Goal: Information Seeking & Learning: Learn about a topic

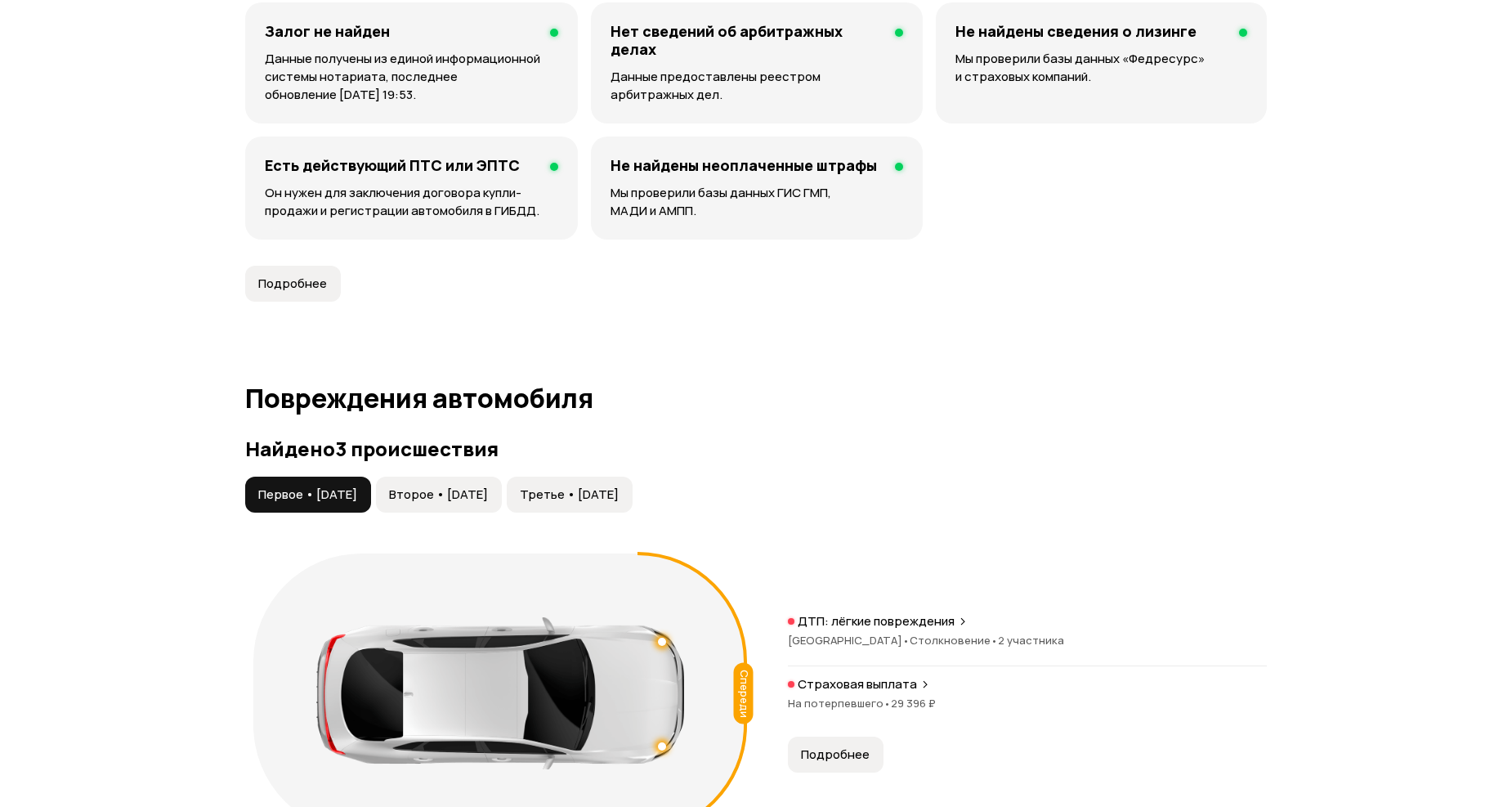
scroll to position [1635, 0]
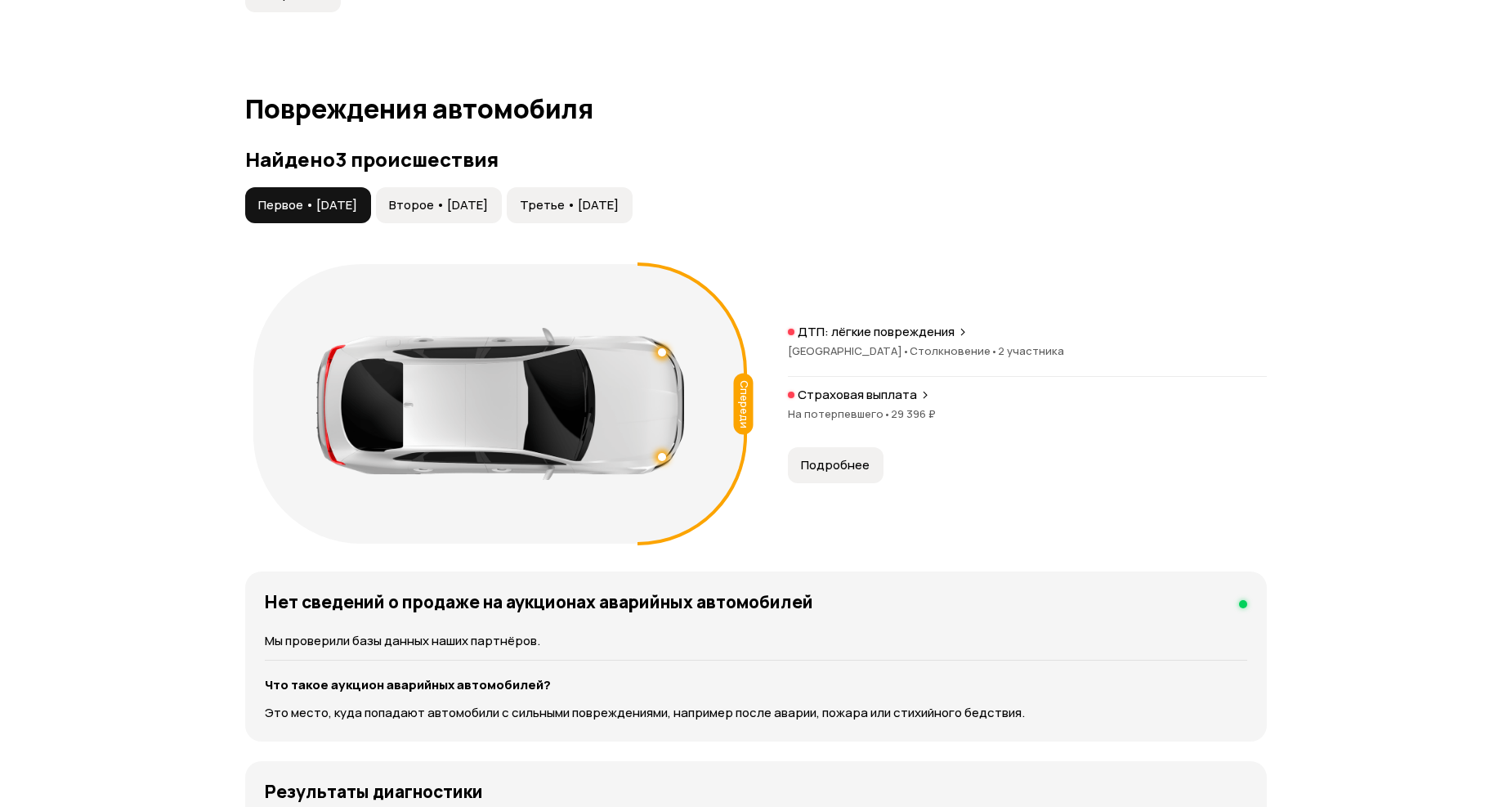
click at [462, 206] on span "Второе • [DATE]" at bounding box center [438, 205] width 99 height 17
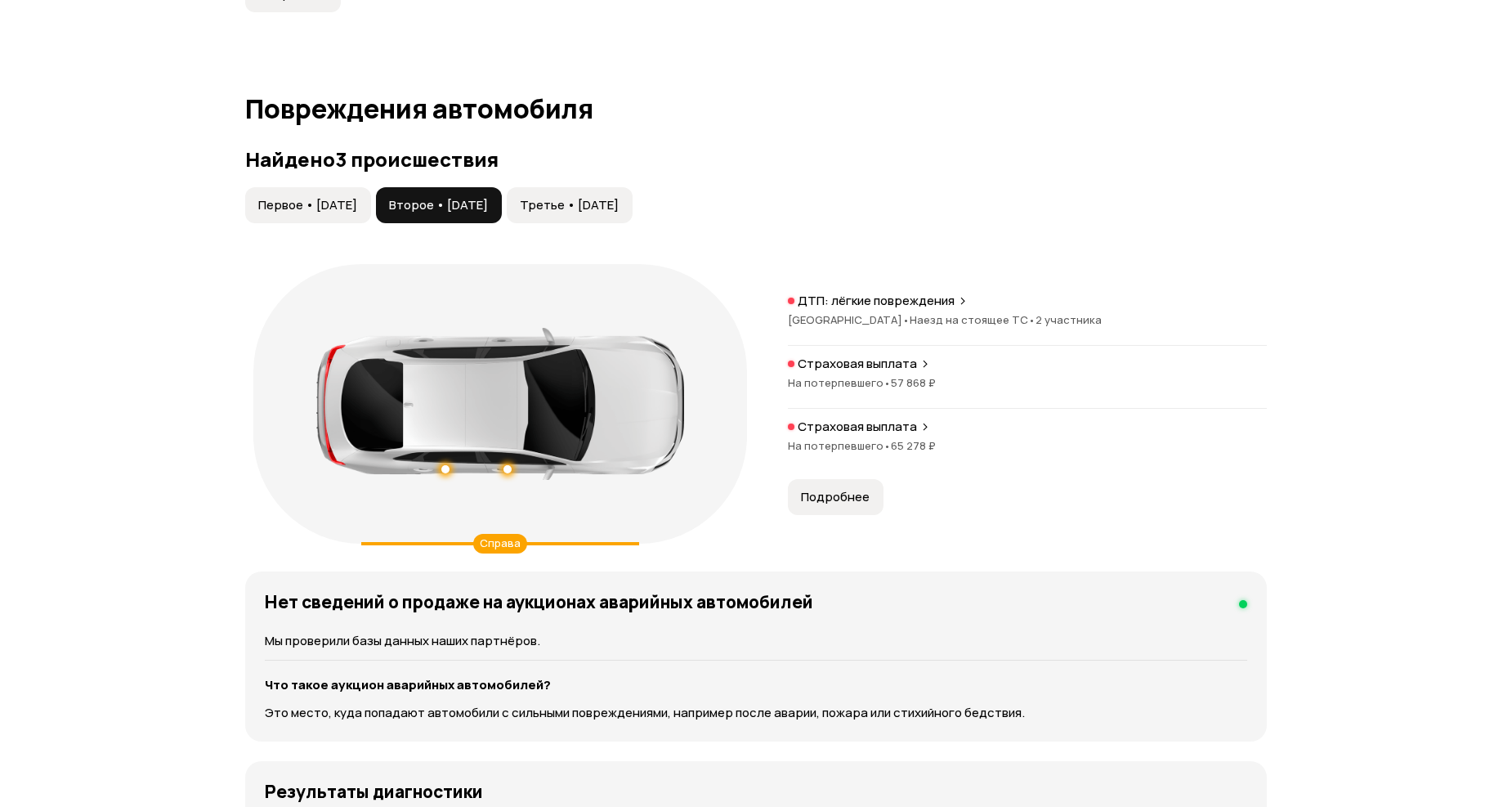
click at [619, 204] on span "Третье • [DATE]" at bounding box center [569, 205] width 99 height 17
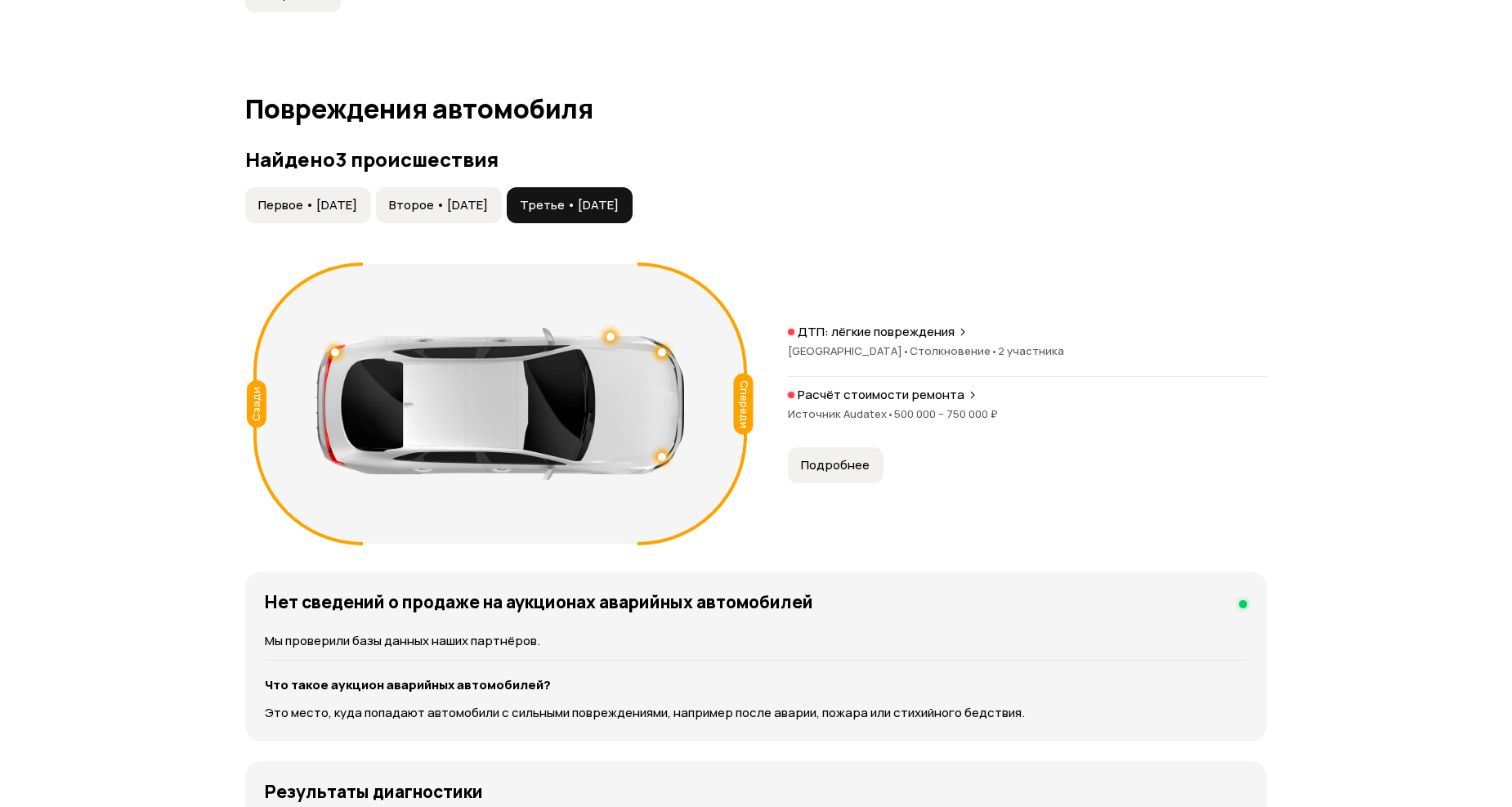
click at [357, 202] on span "Первое • [DATE]" at bounding box center [307, 205] width 99 height 17
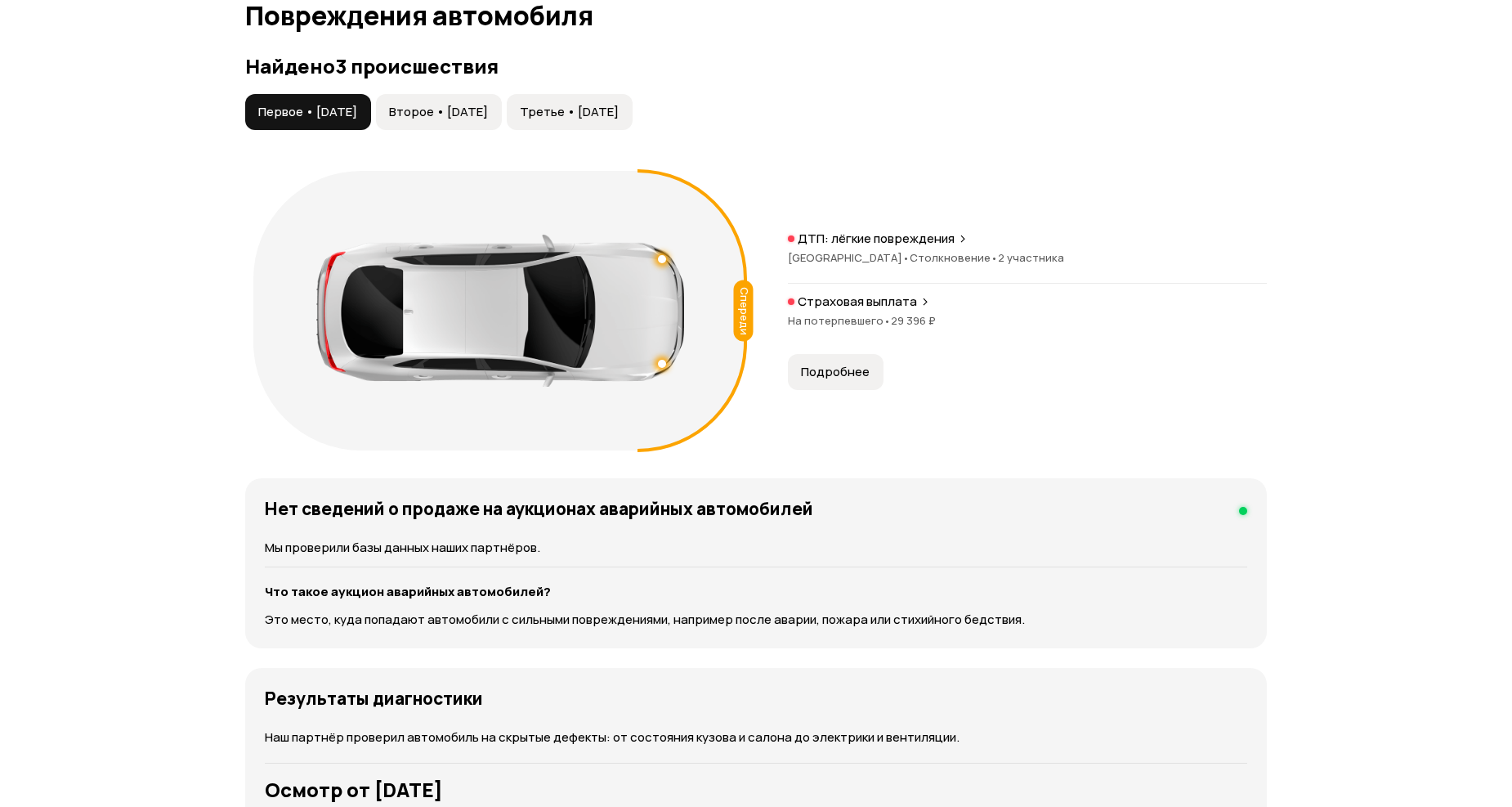
scroll to position [1726, 0]
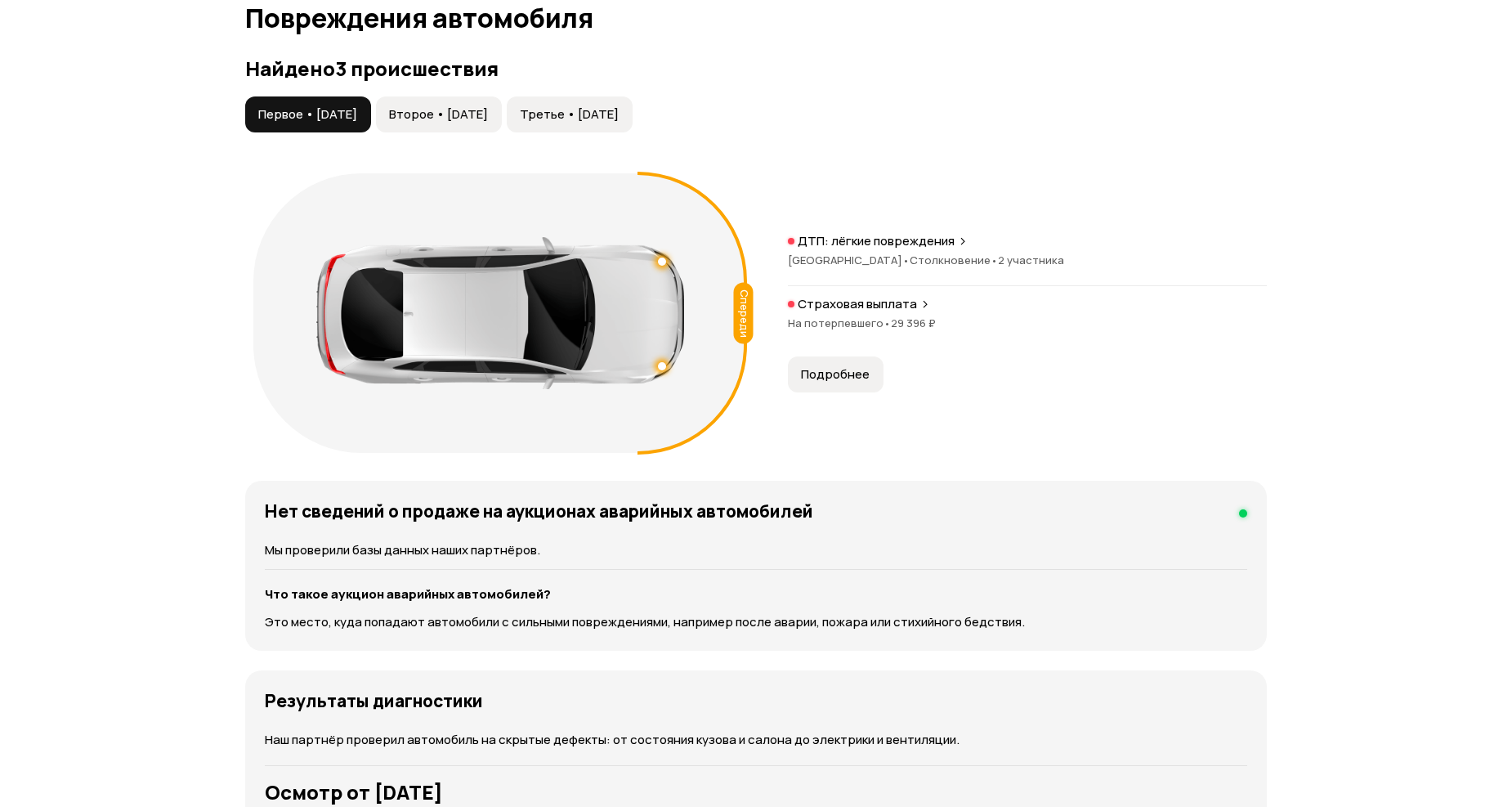
click at [619, 116] on span "Третье • [DATE]" at bounding box center [569, 114] width 99 height 17
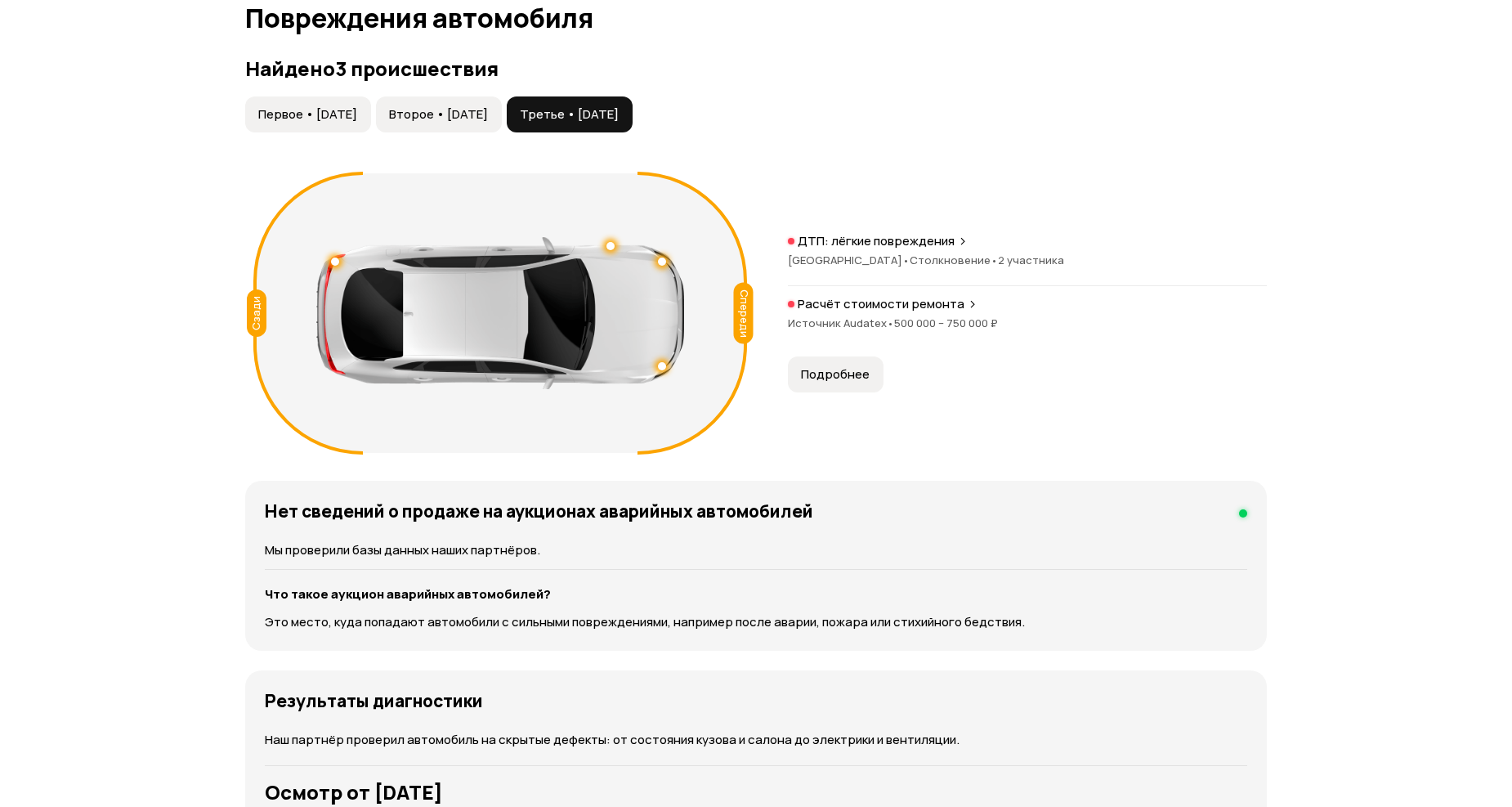
click at [470, 111] on span "Второе • [DATE]" at bounding box center [438, 114] width 99 height 17
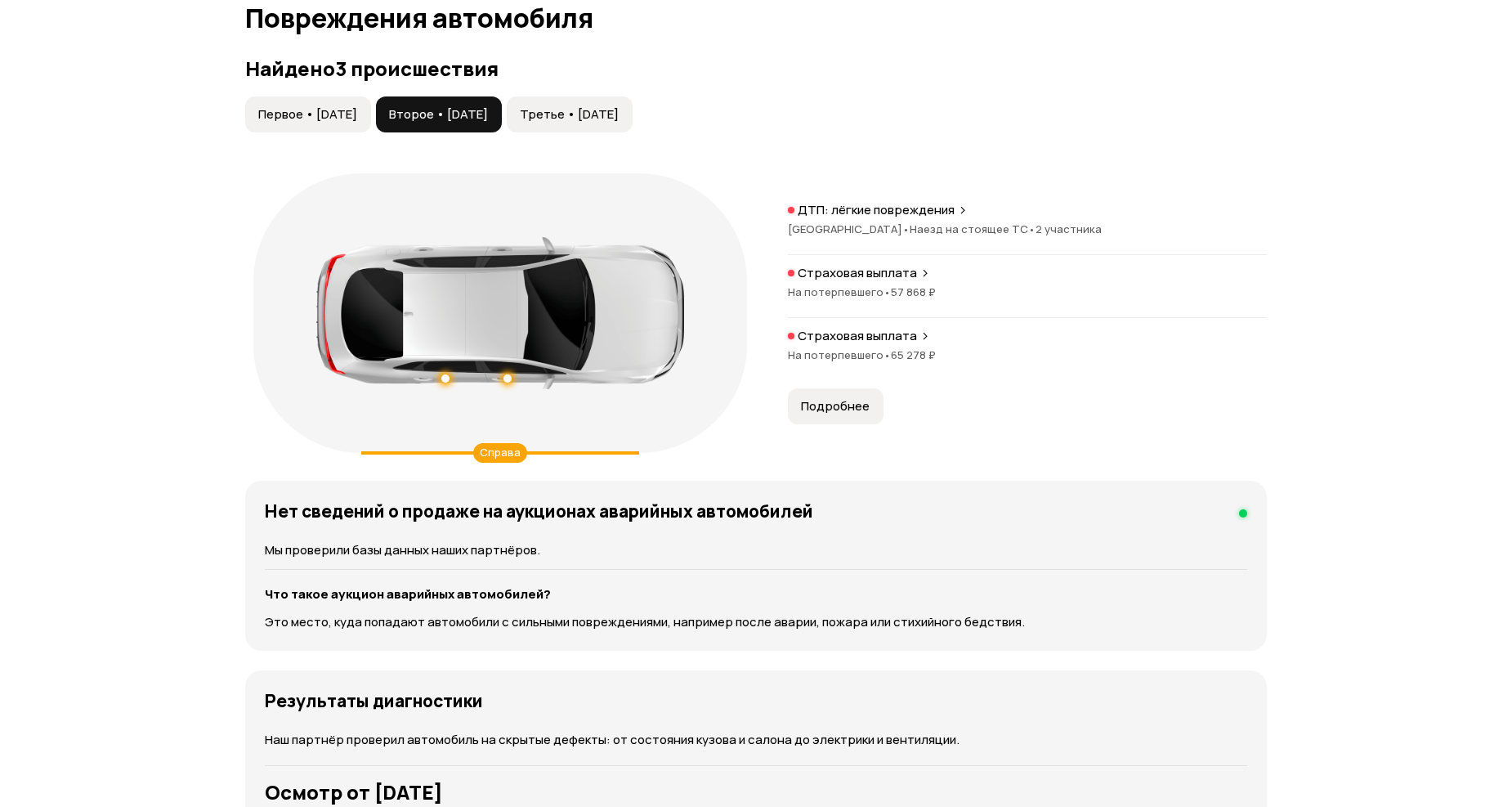
click at [289, 107] on span "Первое • [DATE]" at bounding box center [307, 114] width 99 height 17
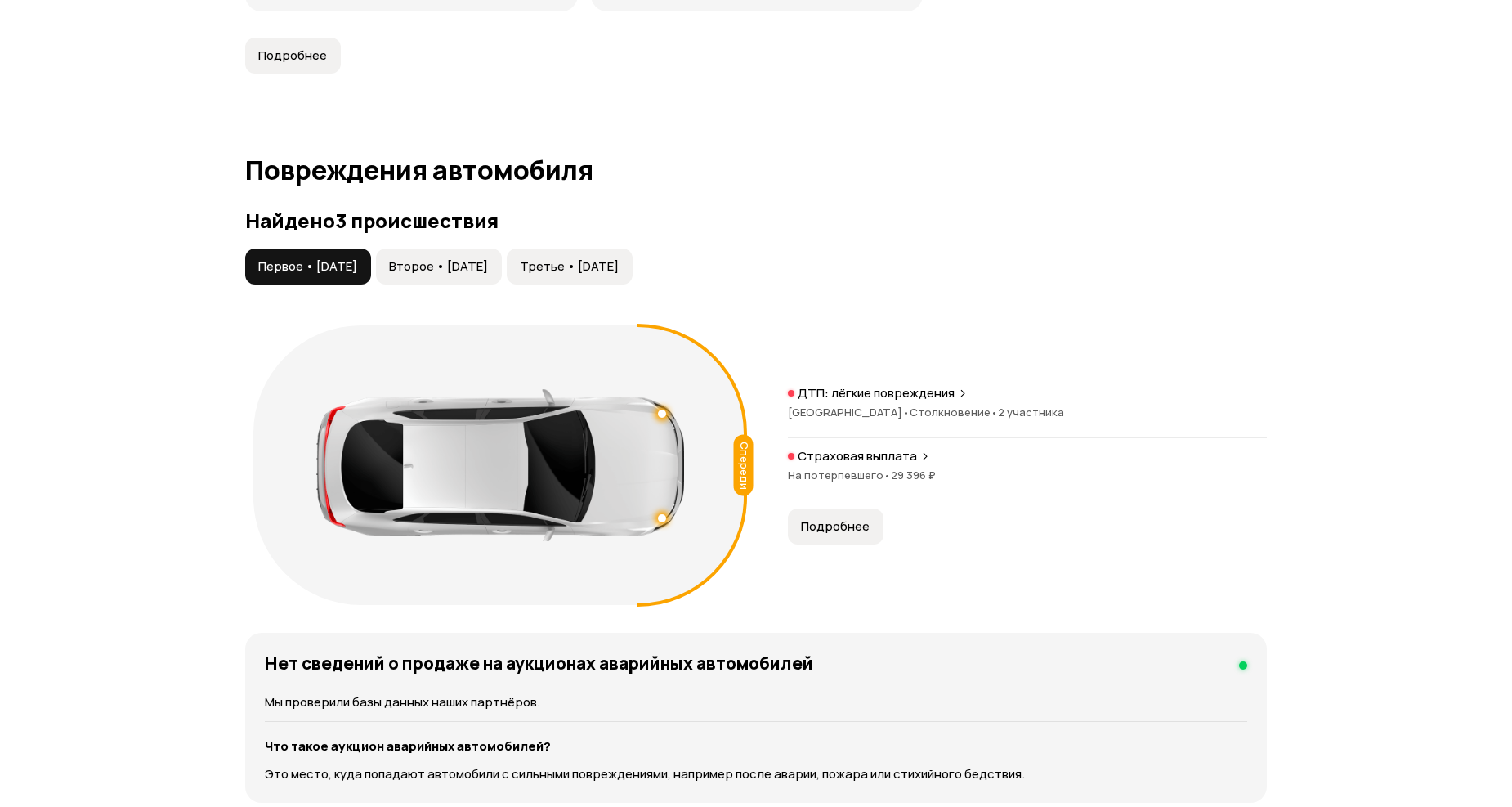
scroll to position [1362, 0]
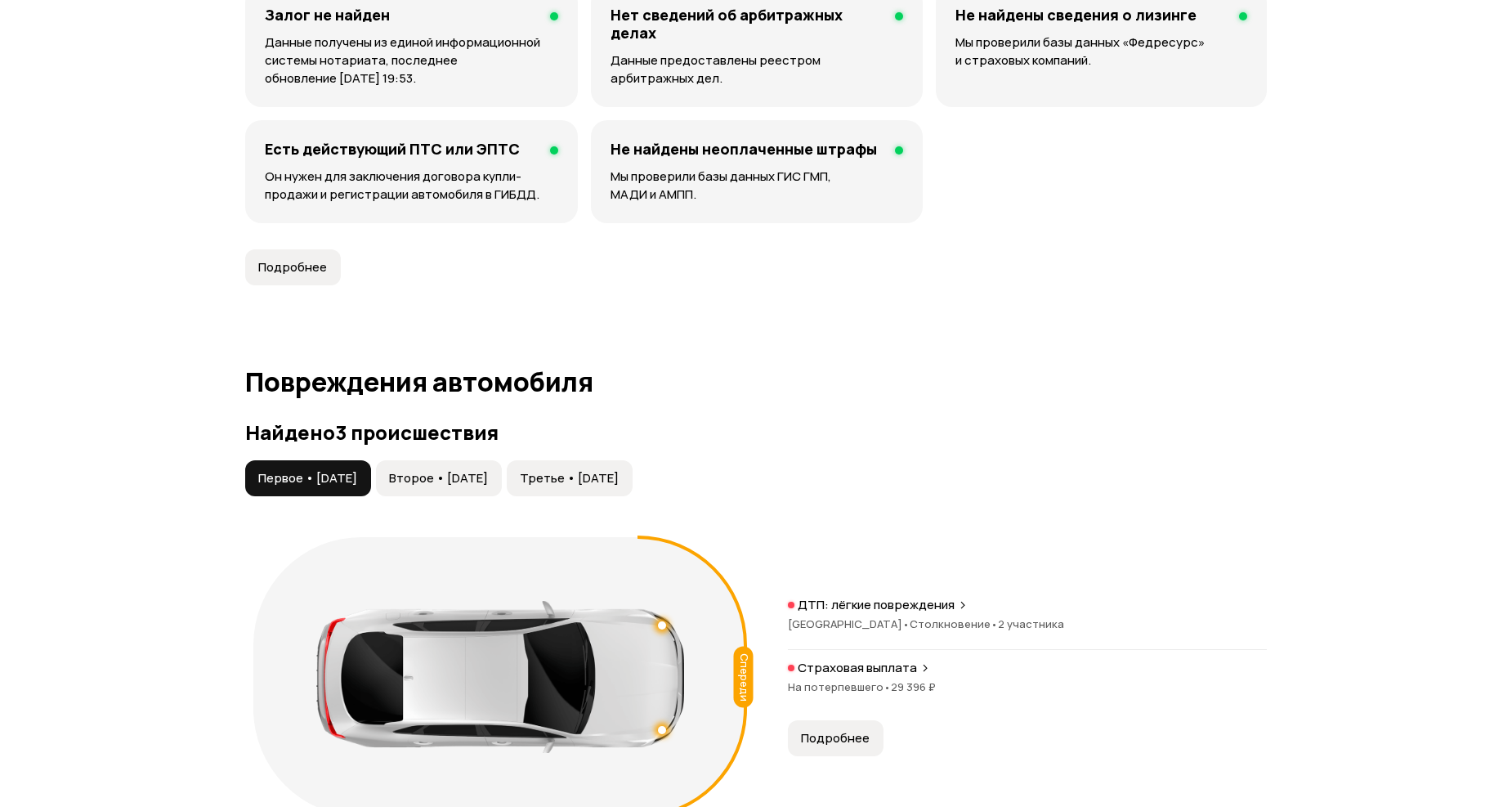
click at [471, 478] on span "Второе • [DATE]" at bounding box center [438, 478] width 99 height 17
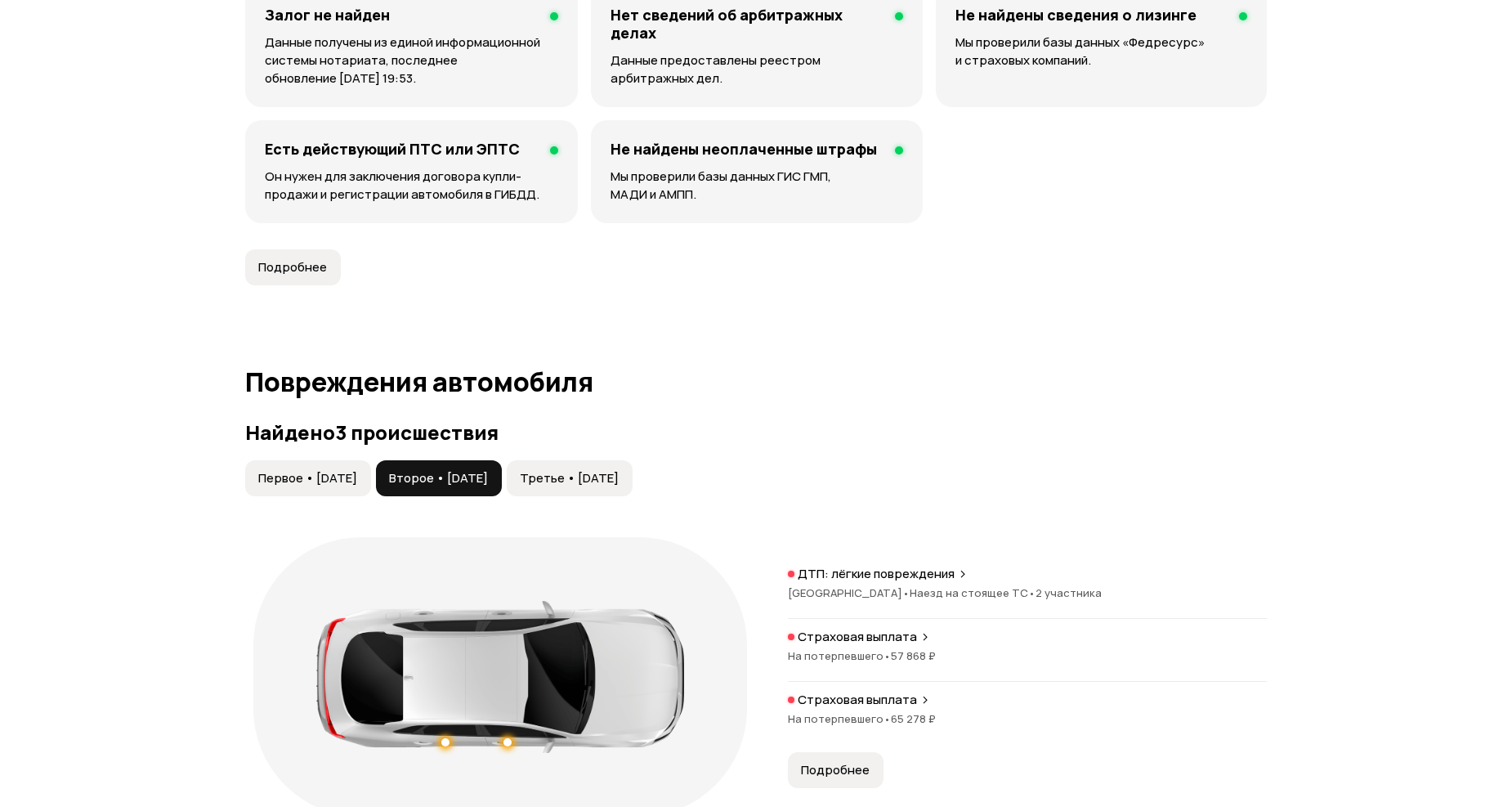
click at [619, 471] on span "Третье • [DATE]" at bounding box center [569, 478] width 99 height 17
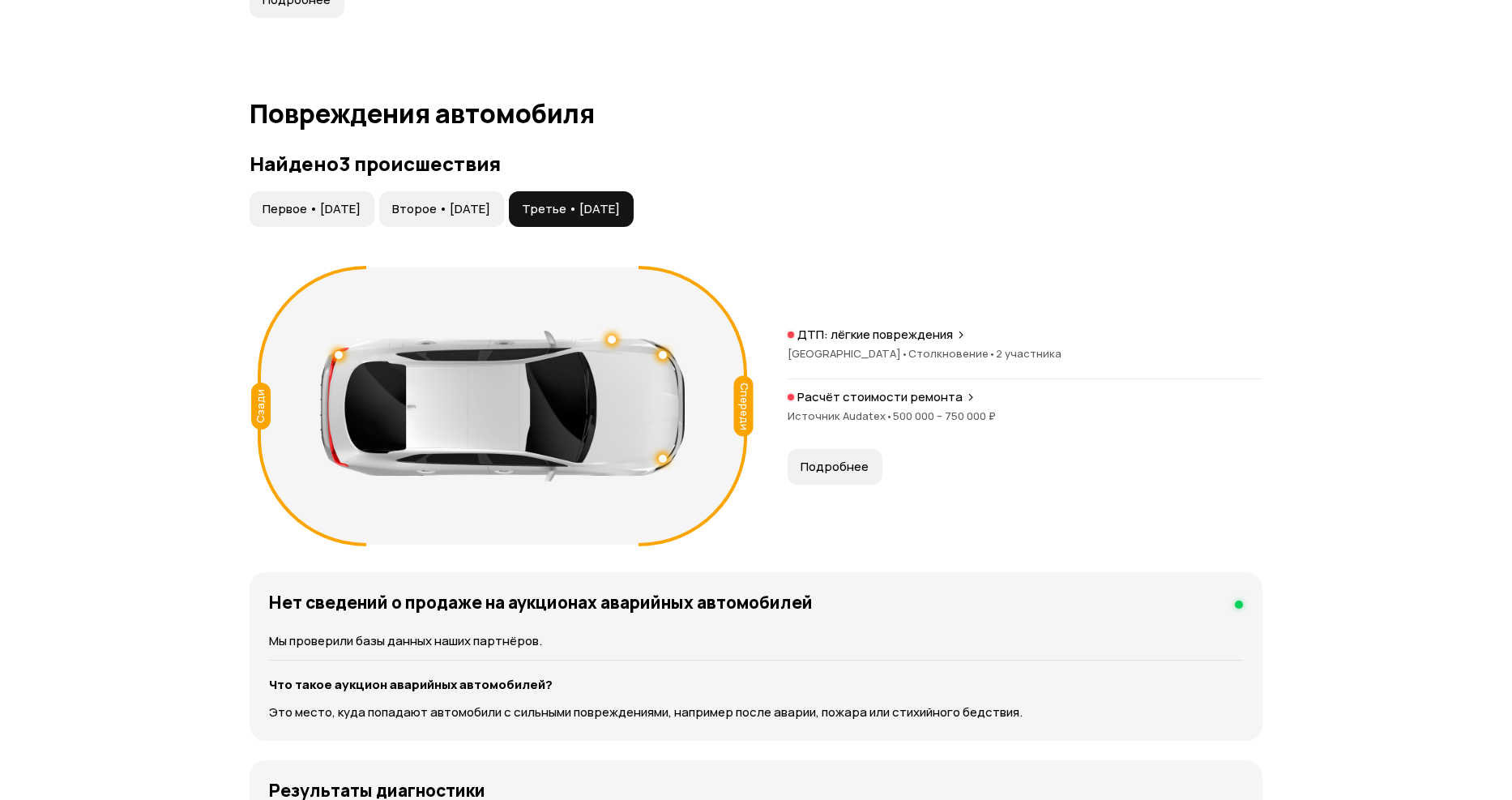
scroll to position [1621, 0]
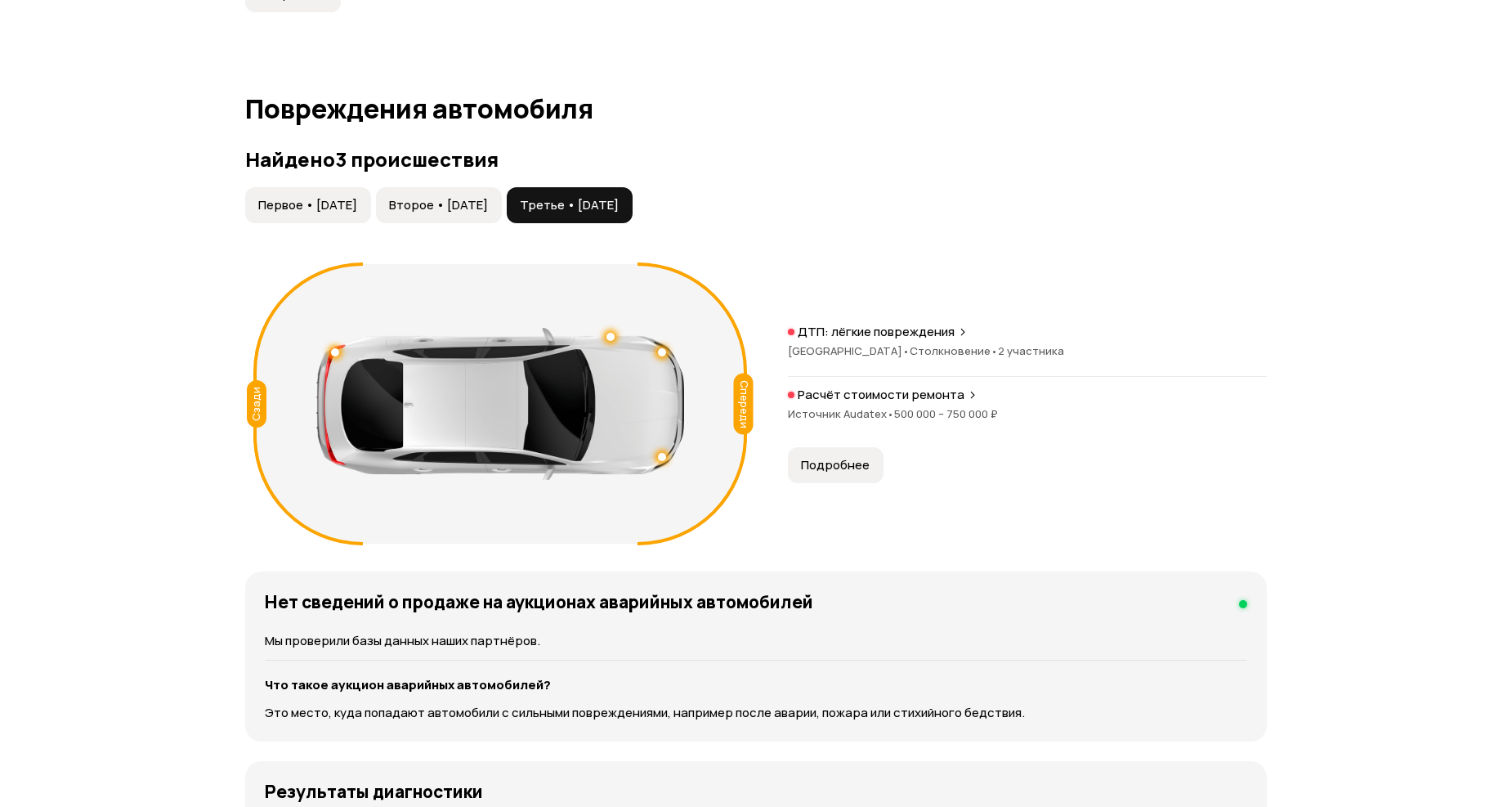
click at [845, 464] on span "Подробнее" at bounding box center [835, 465] width 69 height 17
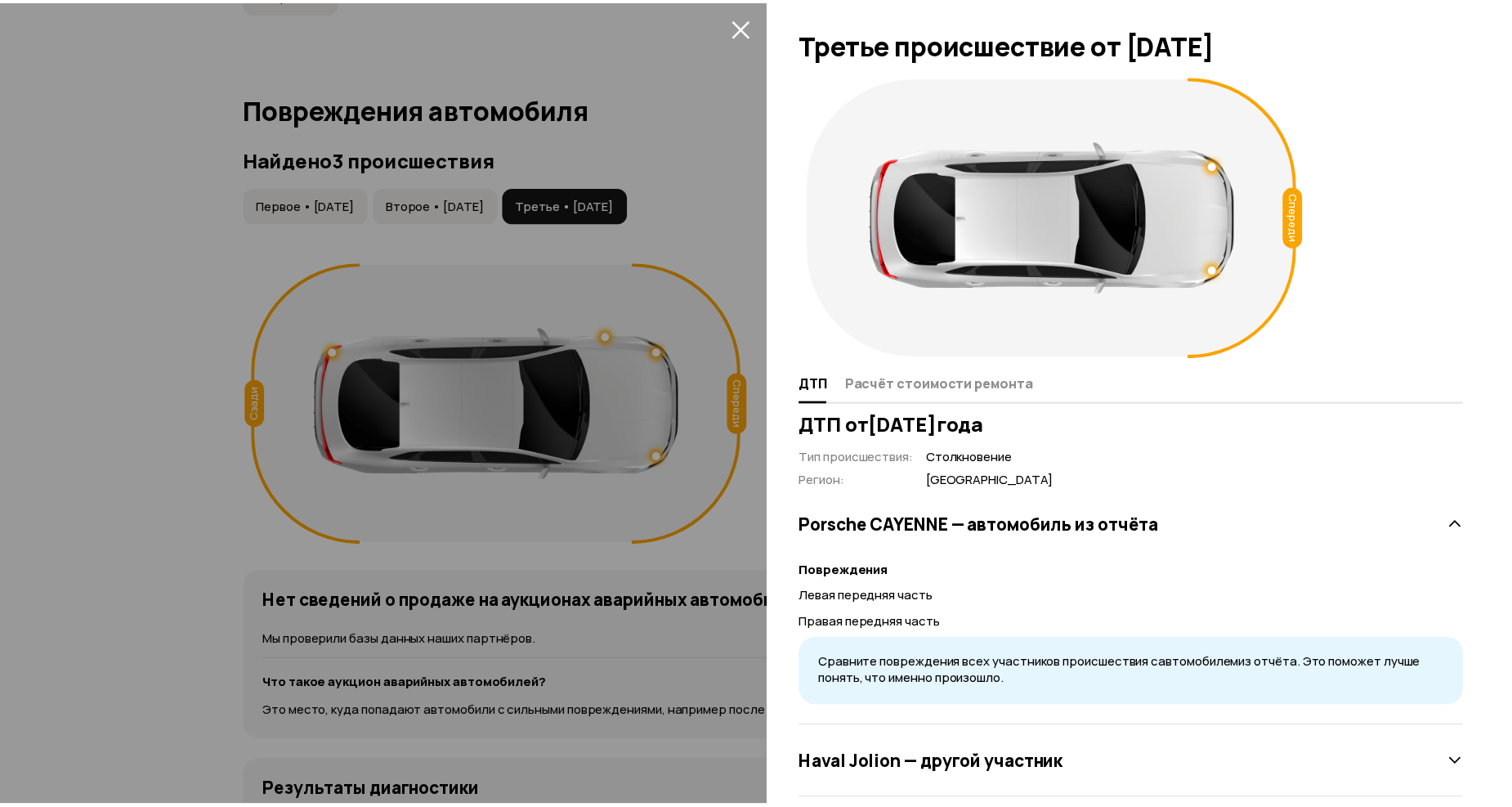
scroll to position [0, 0]
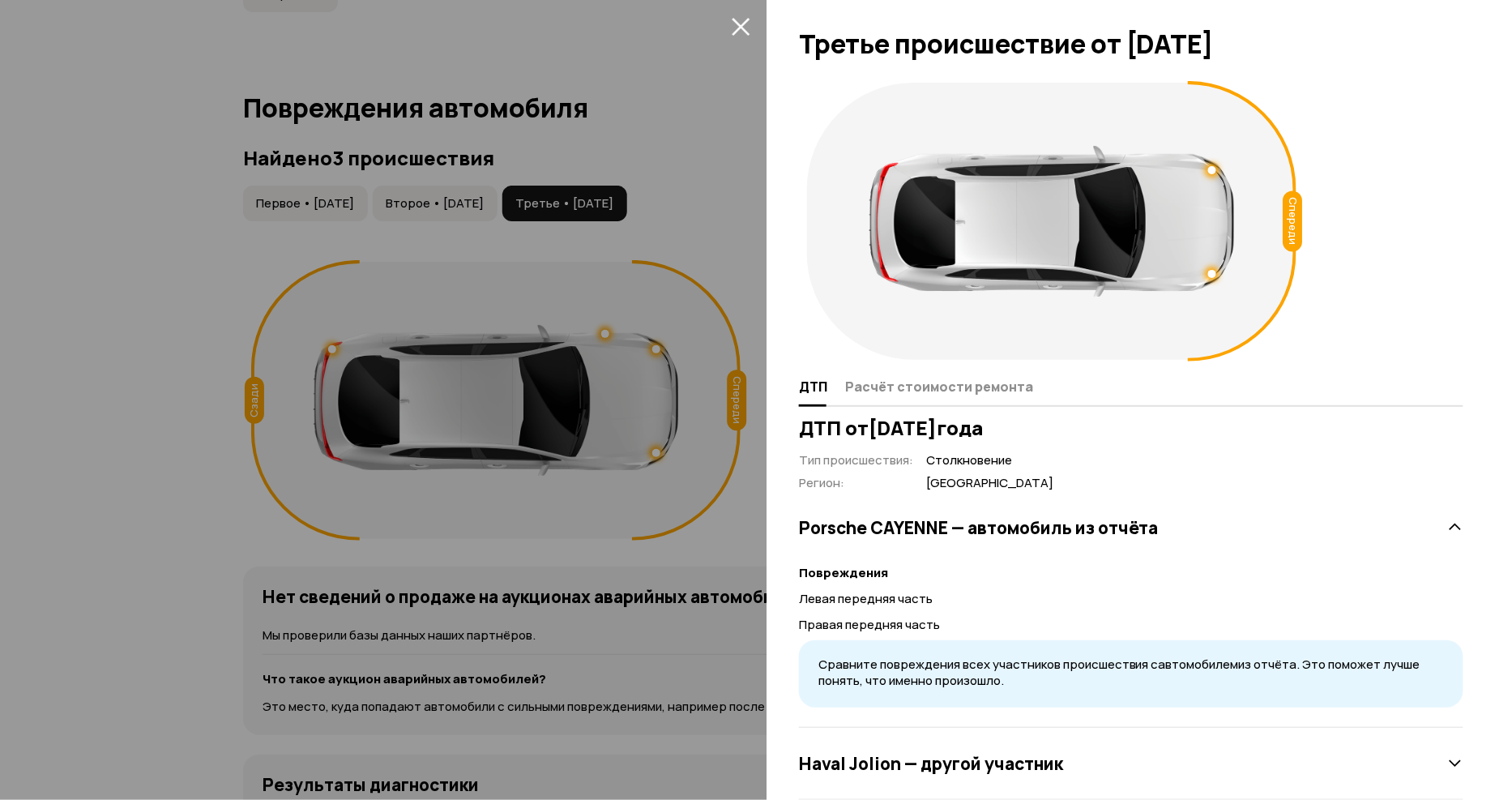
click at [742, 22] on icon "закрыть" at bounding box center [740, 27] width 18 height 18
